Goal: Check status: Check status

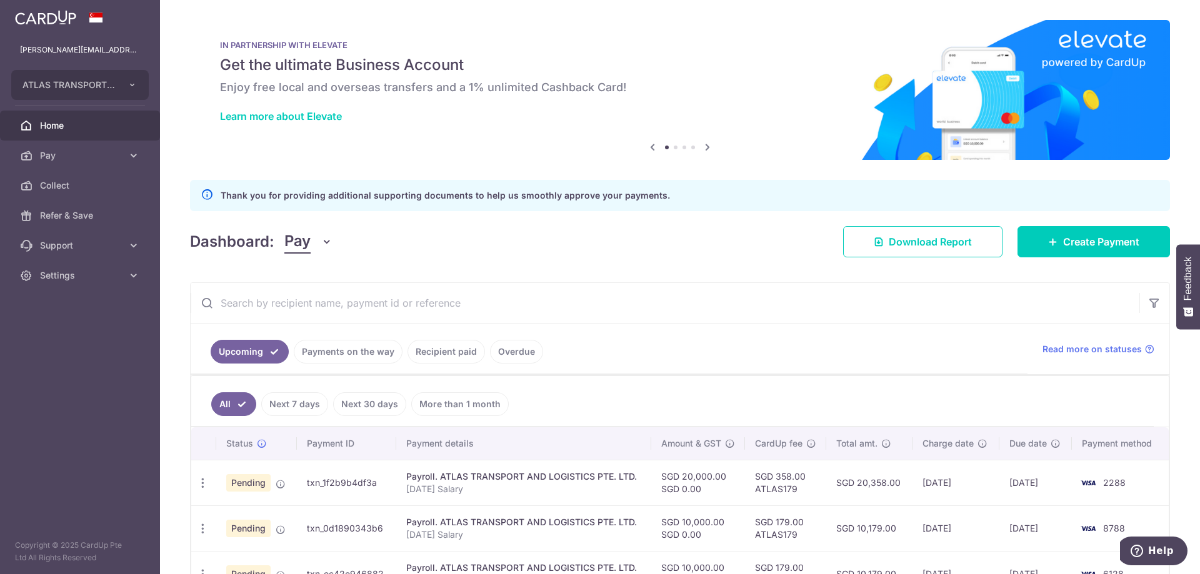
scroll to position [129, 0]
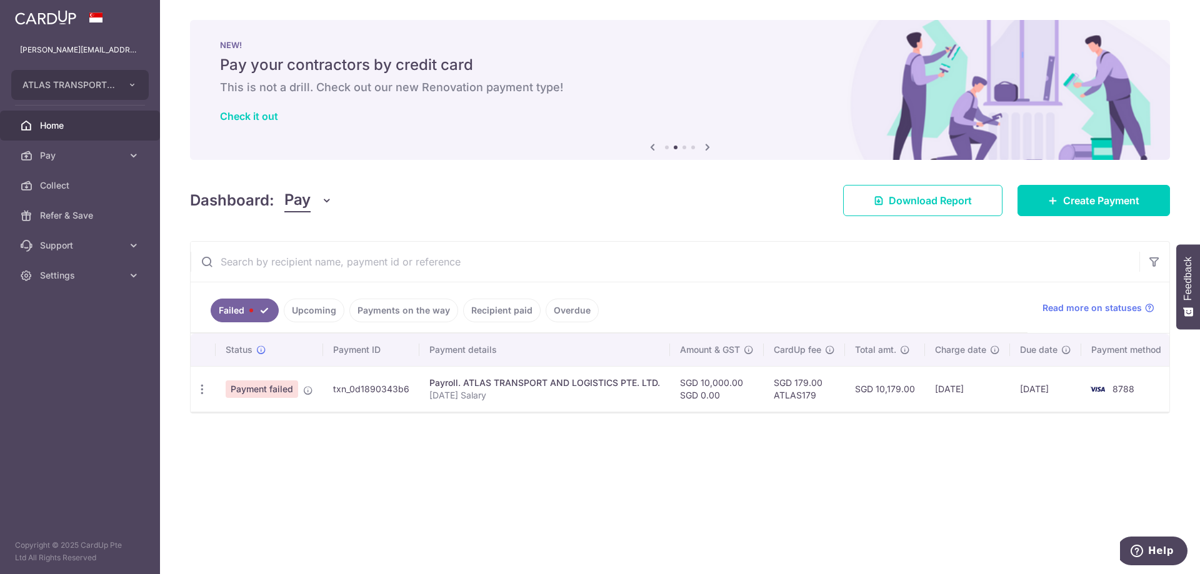
click at [308, 308] on link "Upcoming" at bounding box center [314, 311] width 61 height 24
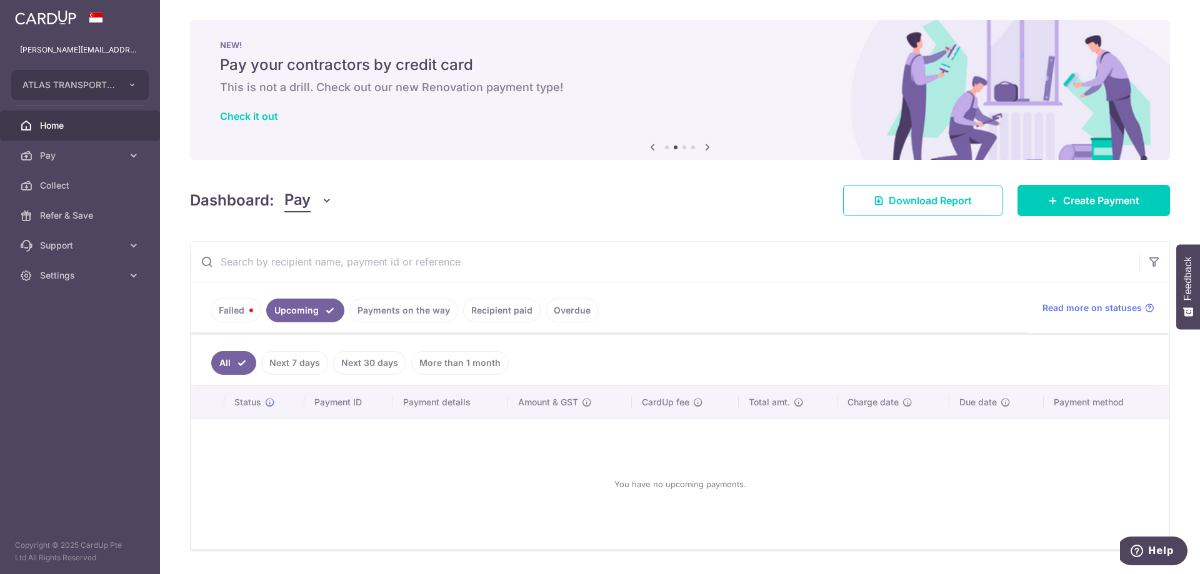
click at [399, 309] on link "Payments on the way" at bounding box center [403, 311] width 109 height 24
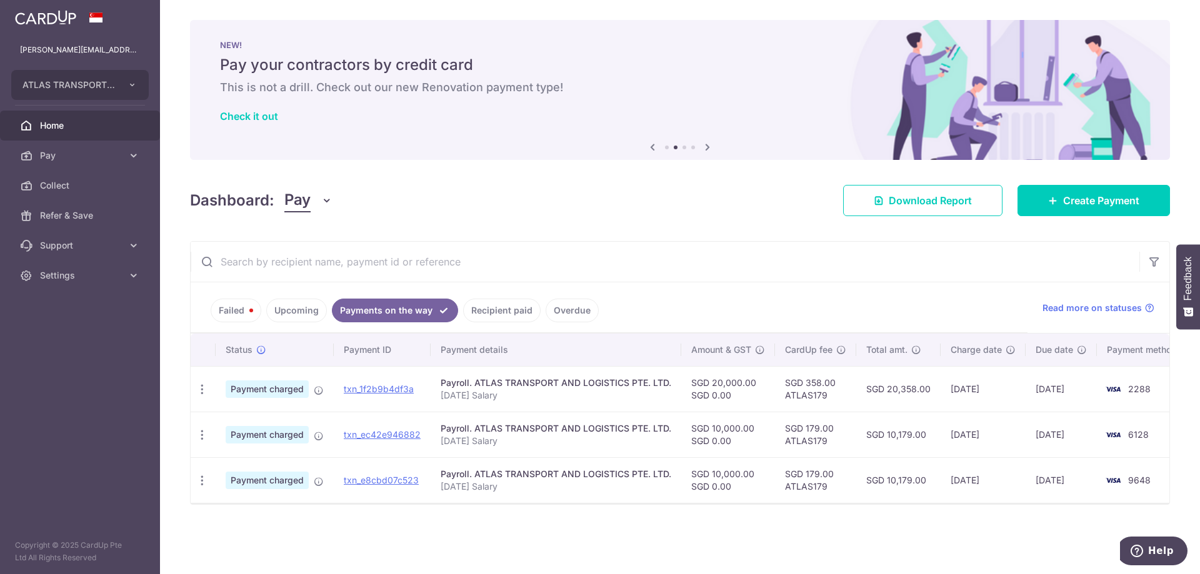
click at [776, 315] on ul "Failed Upcoming Payments on the way Recipient paid Overdue" at bounding box center [609, 308] width 837 height 51
click at [61, 126] on span "Home" at bounding box center [81, 125] width 83 height 13
